Goal: Download file/media

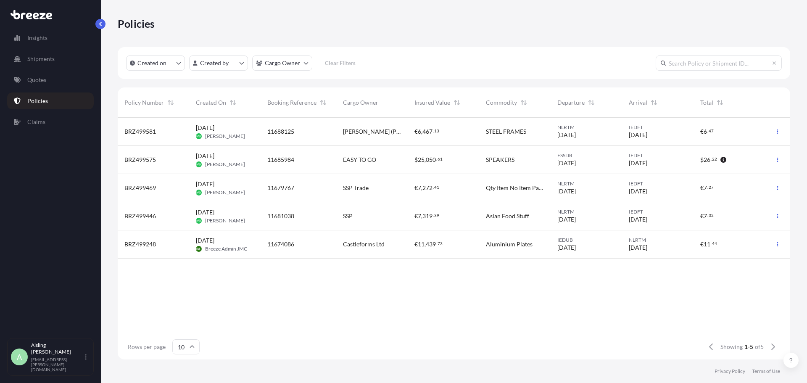
scroll to position [240, 666]
click at [778, 134] on button "button" at bounding box center [776, 131] width 13 height 13
click at [747, 148] on p "Download certificate" at bounding box center [737, 148] width 55 height 8
click at [147, 128] on span "BRZ499581" at bounding box center [140, 131] width 32 height 8
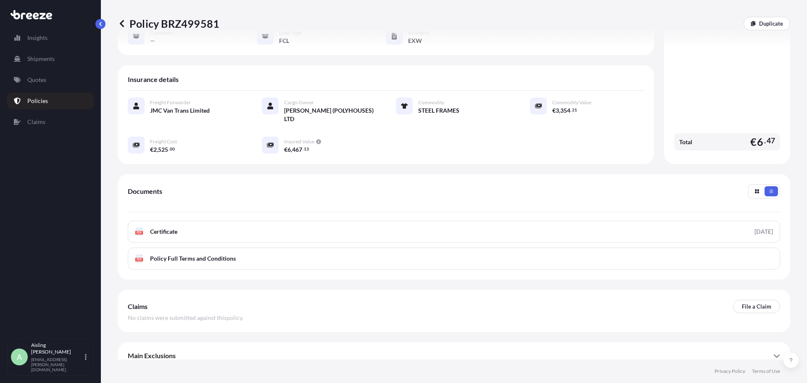
scroll to position [131, 0]
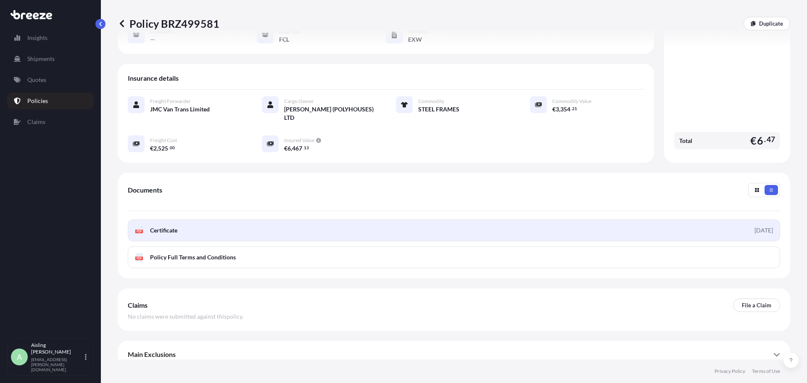
click at [396, 224] on link "PDF Certificate [DATE]" at bounding box center [454, 230] width 652 height 22
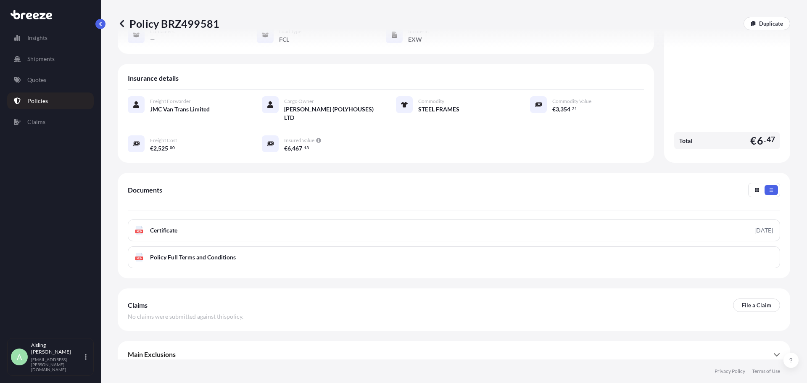
click at [40, 104] on p "Policies" at bounding box center [37, 101] width 21 height 8
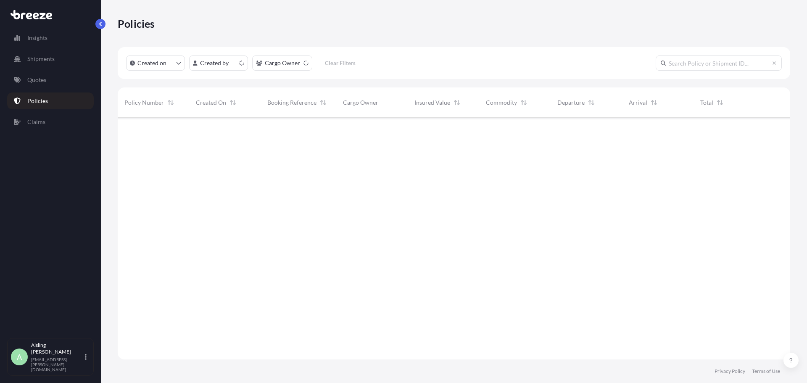
scroll to position [240, 666]
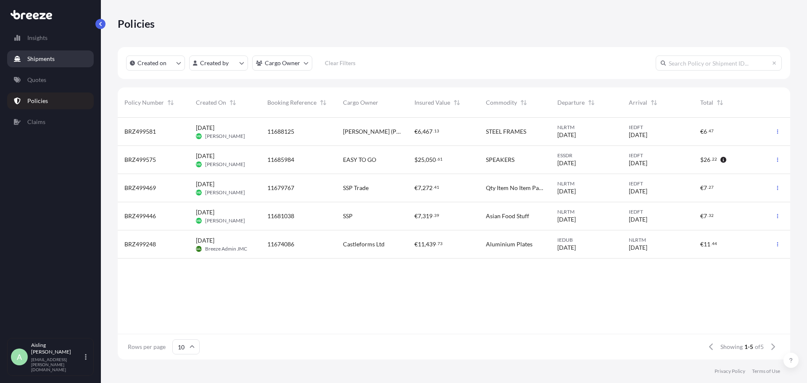
click at [47, 58] on p "Shipments" at bounding box center [40, 59] width 27 height 8
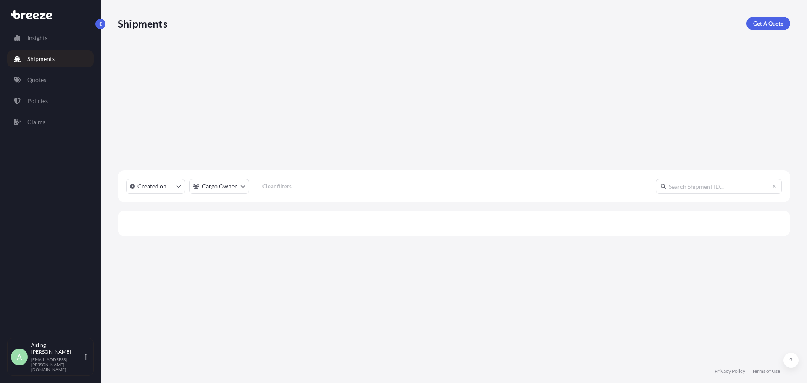
scroll to position [265, 666]
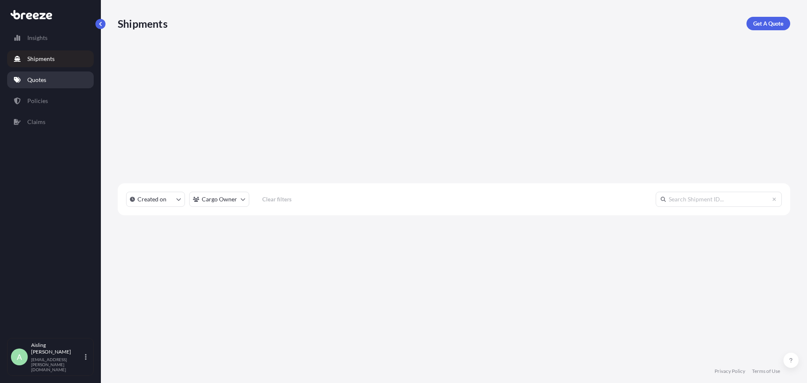
click at [32, 76] on p "Quotes" at bounding box center [36, 80] width 19 height 8
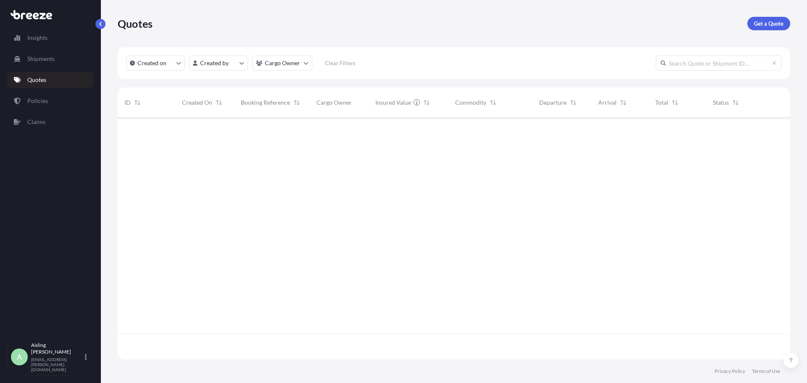
scroll to position [240, 666]
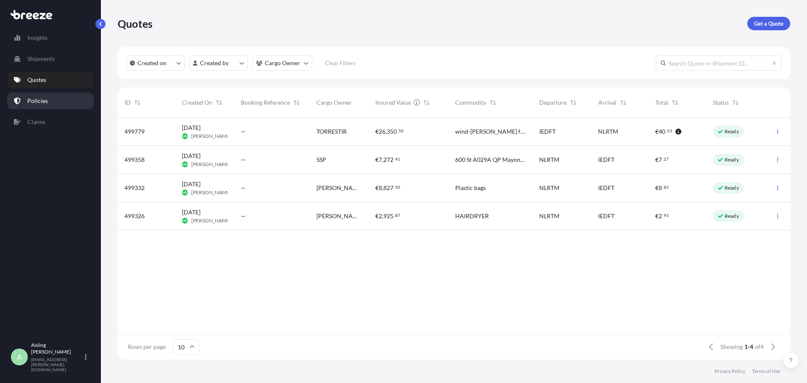
click at [39, 103] on p "Policies" at bounding box center [37, 101] width 21 height 8
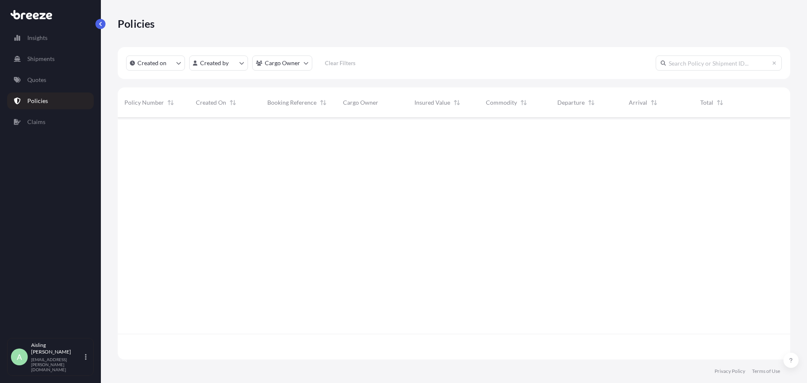
scroll to position [240, 666]
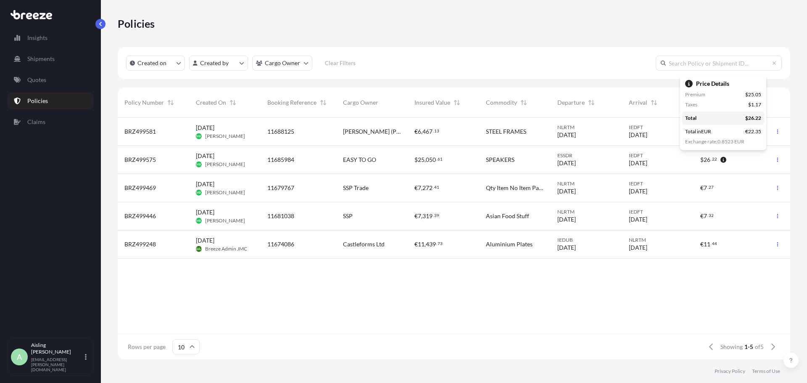
click at [724, 159] on icon "button" at bounding box center [723, 160] width 6 height 6
click at [778, 162] on button "button" at bounding box center [776, 159] width 13 height 13
click at [151, 160] on span "BRZ499575" at bounding box center [140, 159] width 32 height 8
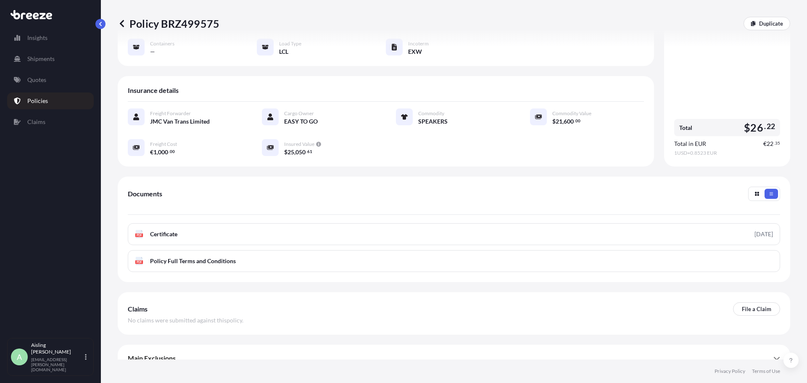
scroll to position [123, 0]
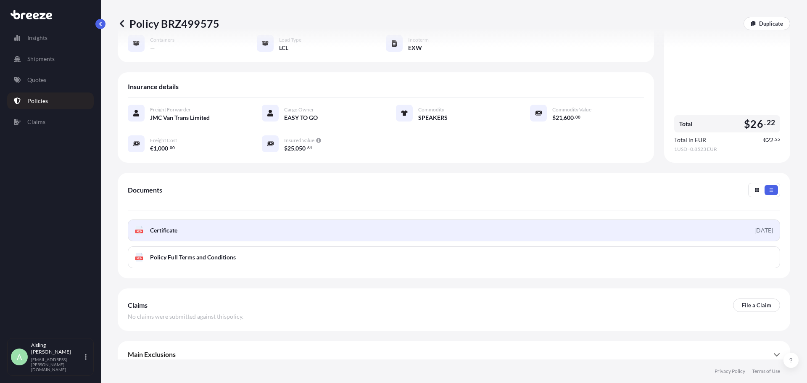
click at [520, 219] on link "PDF Certificate [DATE]" at bounding box center [454, 230] width 652 height 22
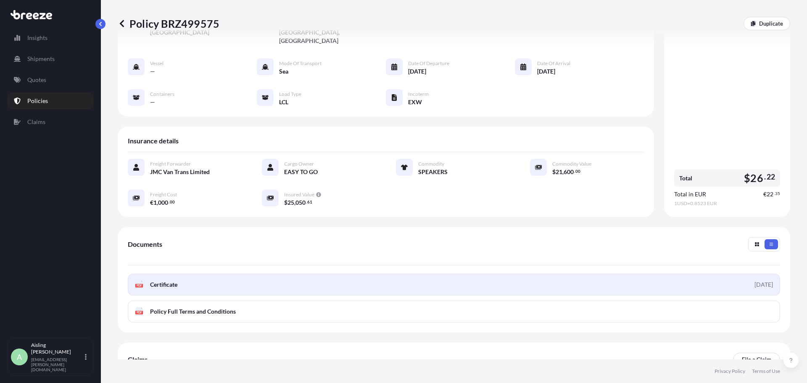
scroll to position [39, 0]
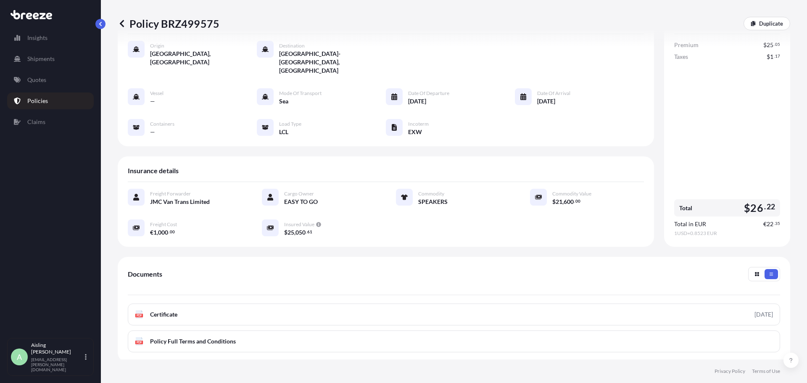
click at [54, 102] on link "Policies" at bounding box center [50, 100] width 87 height 17
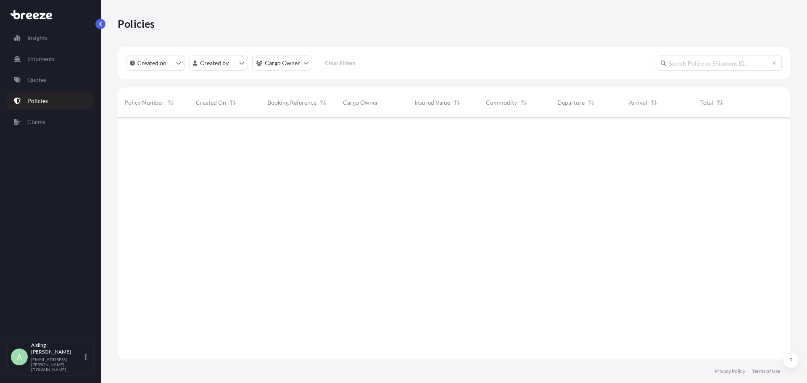
scroll to position [240, 666]
